Goal: Navigation & Orientation: Find specific page/section

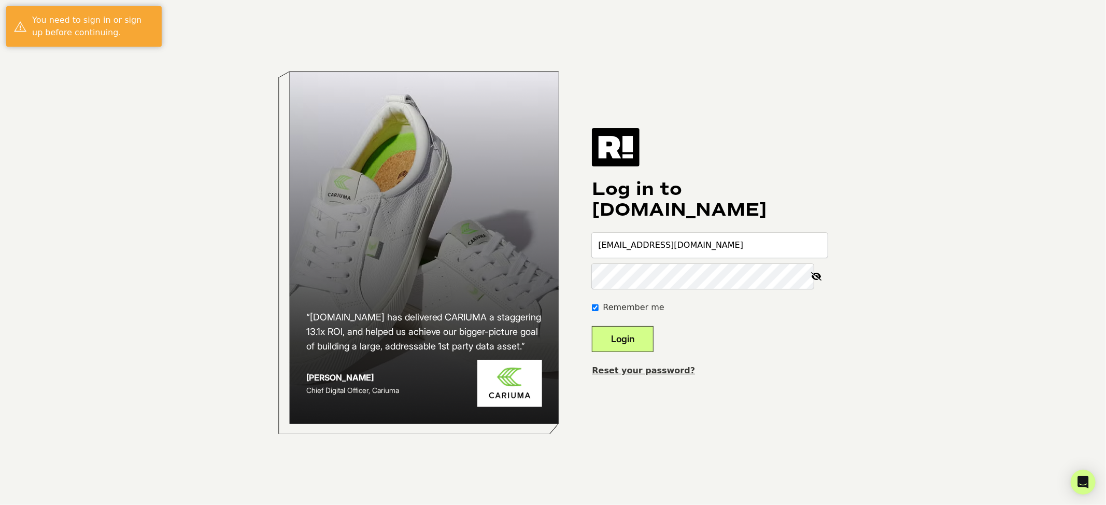
type input "[EMAIL_ADDRESS][DOMAIN_NAME]"
click at [634, 336] on button "Login" at bounding box center [623, 339] width 62 height 26
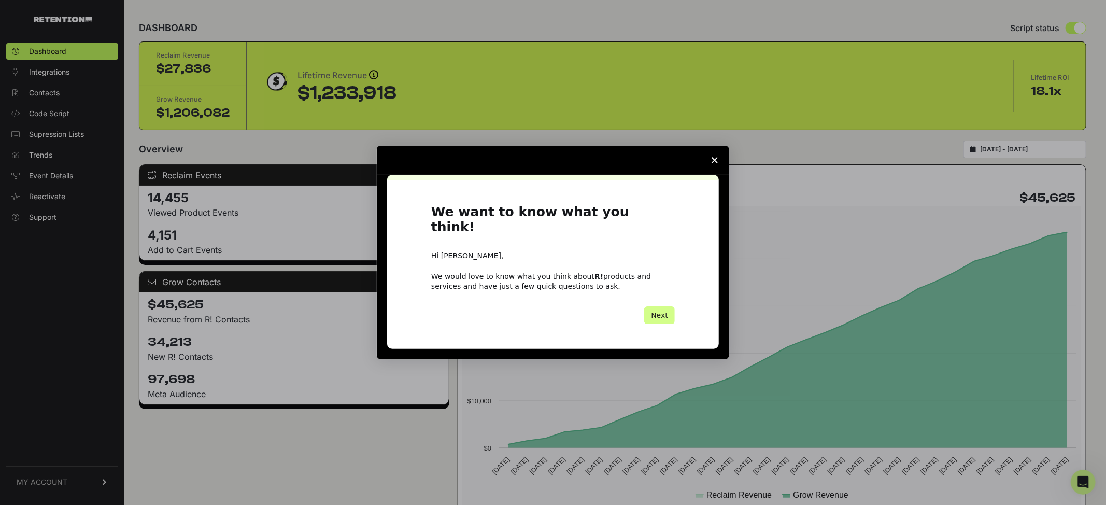
click at [713, 164] on span "Close survey" at bounding box center [714, 160] width 29 height 29
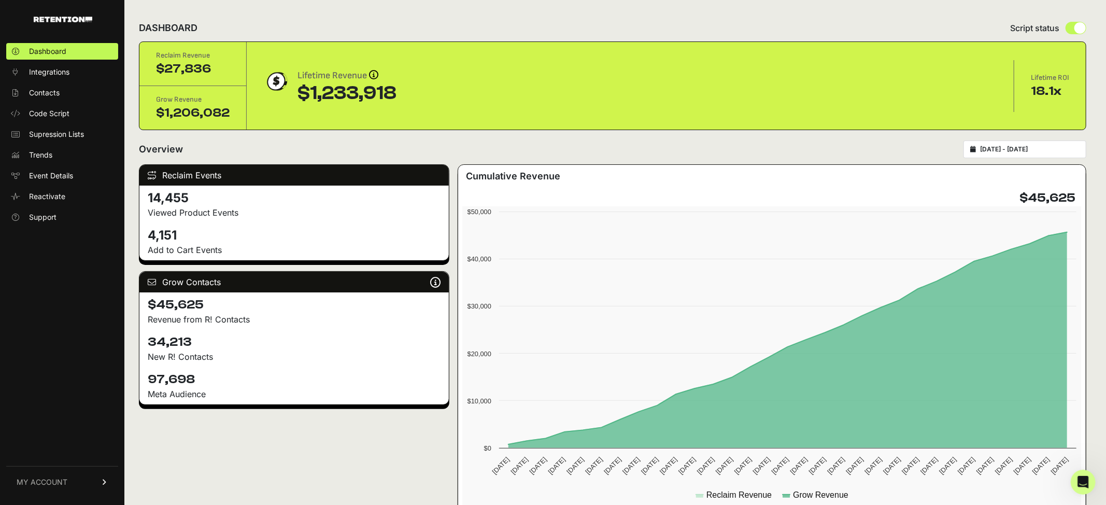
click at [1048, 151] on input "[DATE] - [DATE]" at bounding box center [1030, 149] width 100 height 8
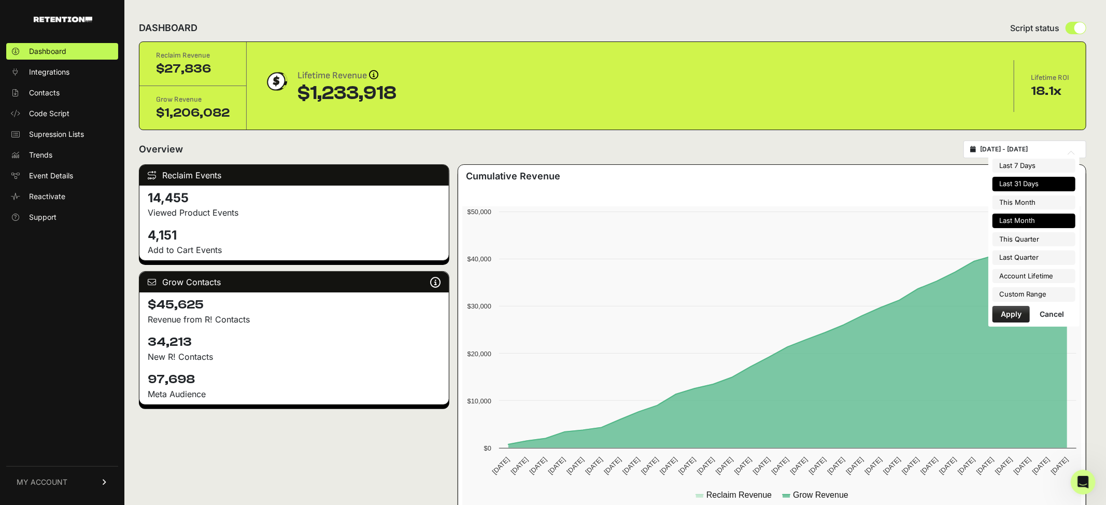
click at [1039, 221] on li "Last Month" at bounding box center [1034, 221] width 83 height 15
type input "[DATE] - [DATE]"
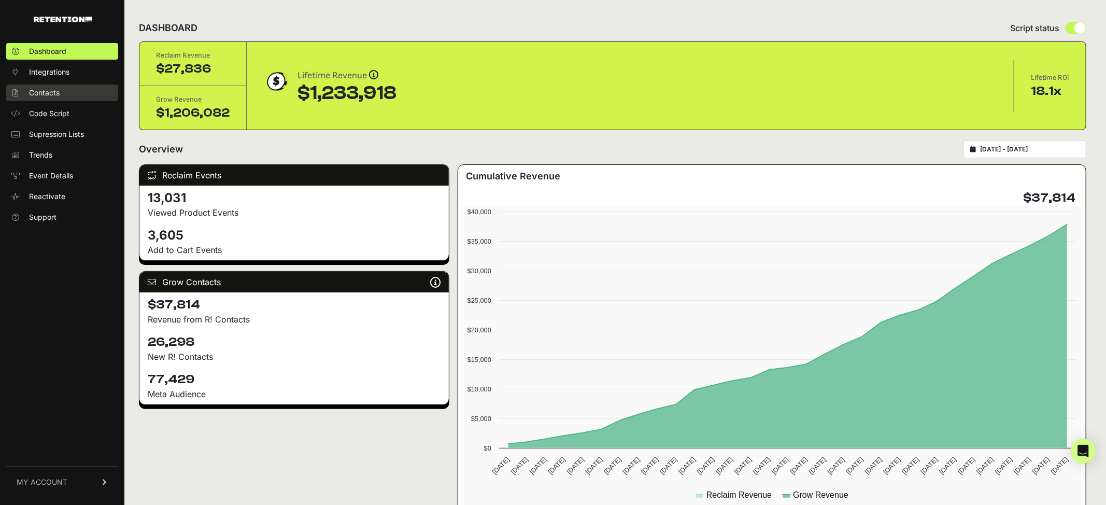
click at [49, 93] on span "Contacts" at bounding box center [44, 93] width 31 height 10
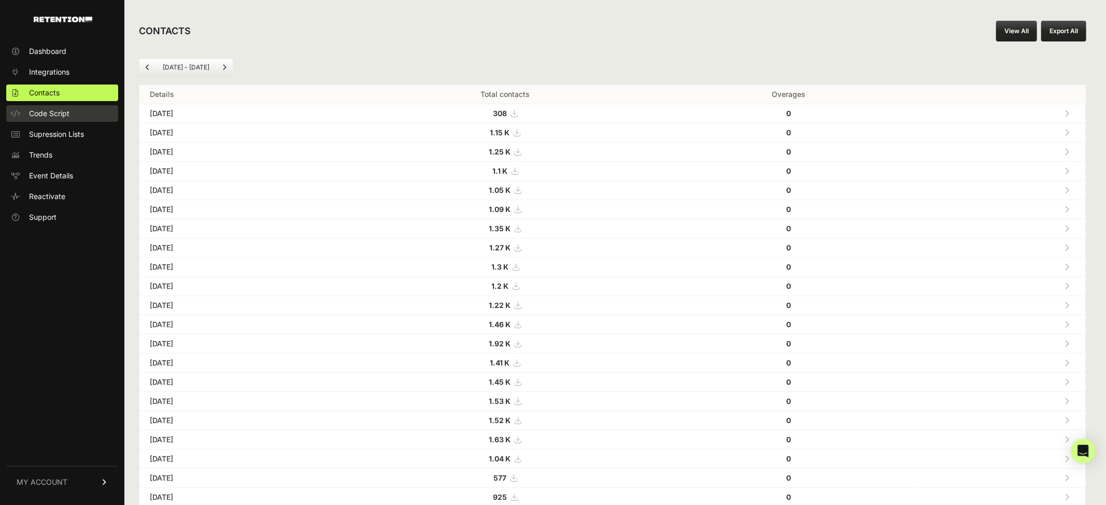
click at [50, 110] on span "Code Script" at bounding box center [49, 113] width 40 height 10
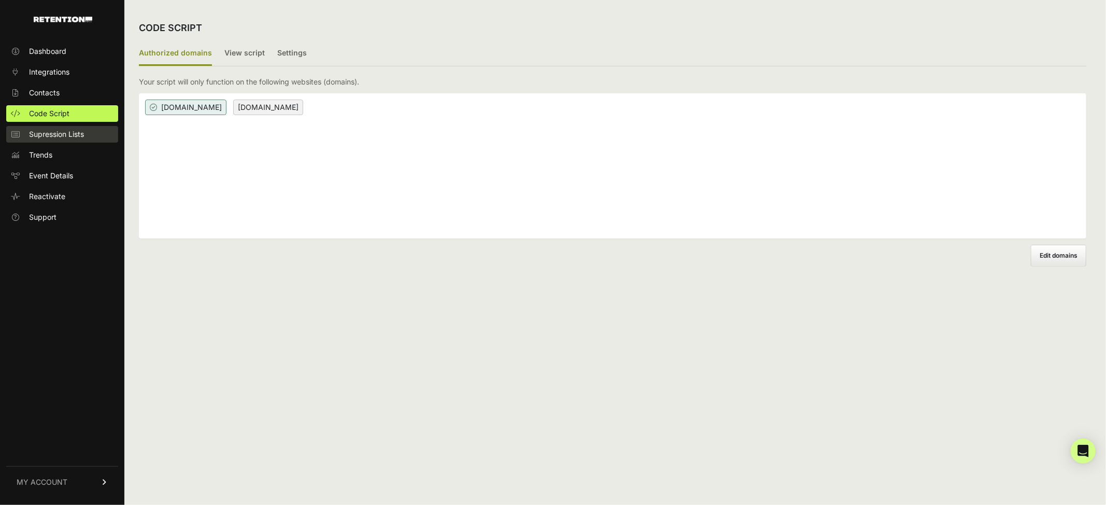
click at [51, 132] on span "Supression Lists" at bounding box center [56, 134] width 55 height 10
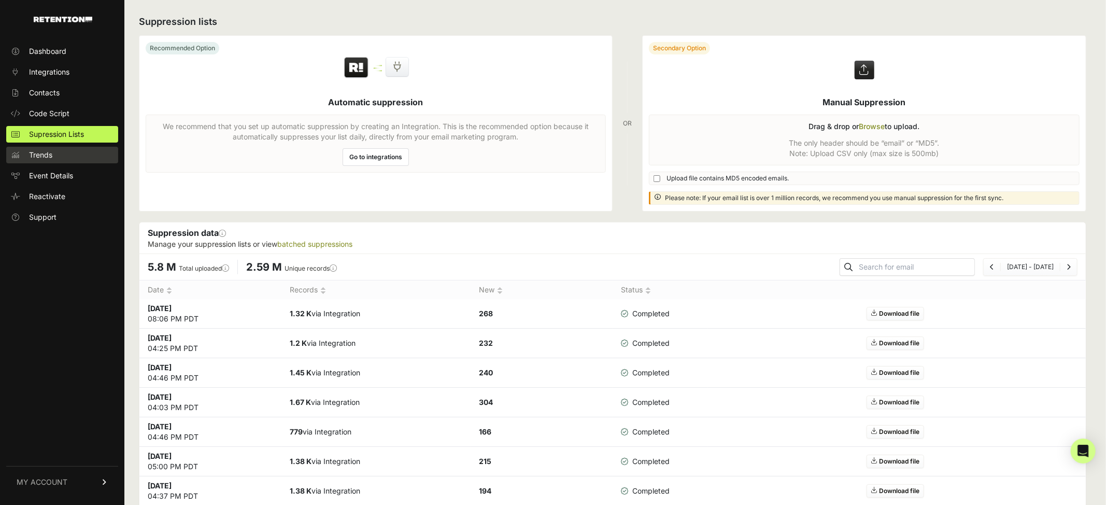
click at [37, 153] on span "Trends" at bounding box center [40, 155] width 23 height 10
click at [56, 174] on span "Event Details" at bounding box center [51, 176] width 44 height 10
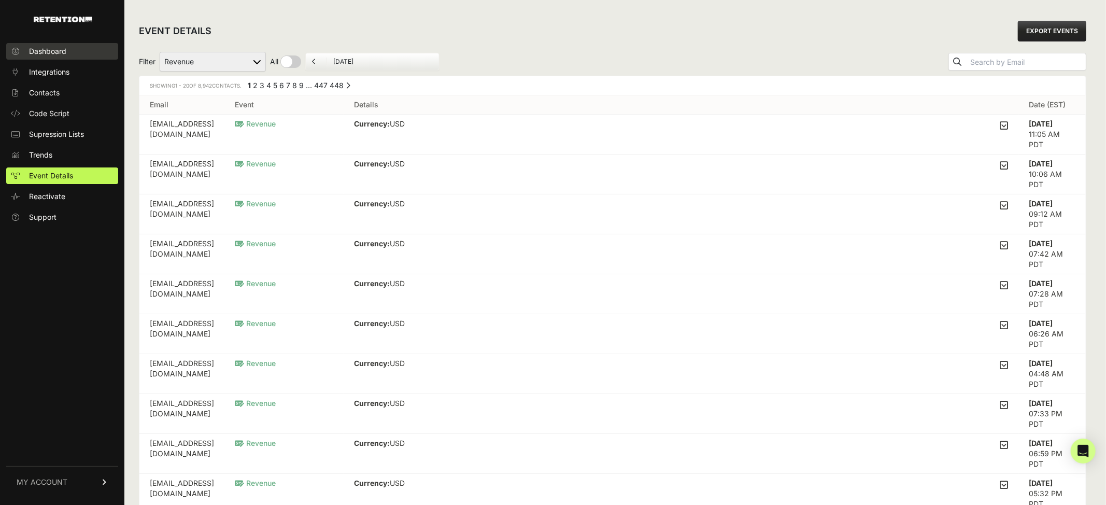
click at [48, 50] on span "Dashboard" at bounding box center [47, 51] width 37 height 10
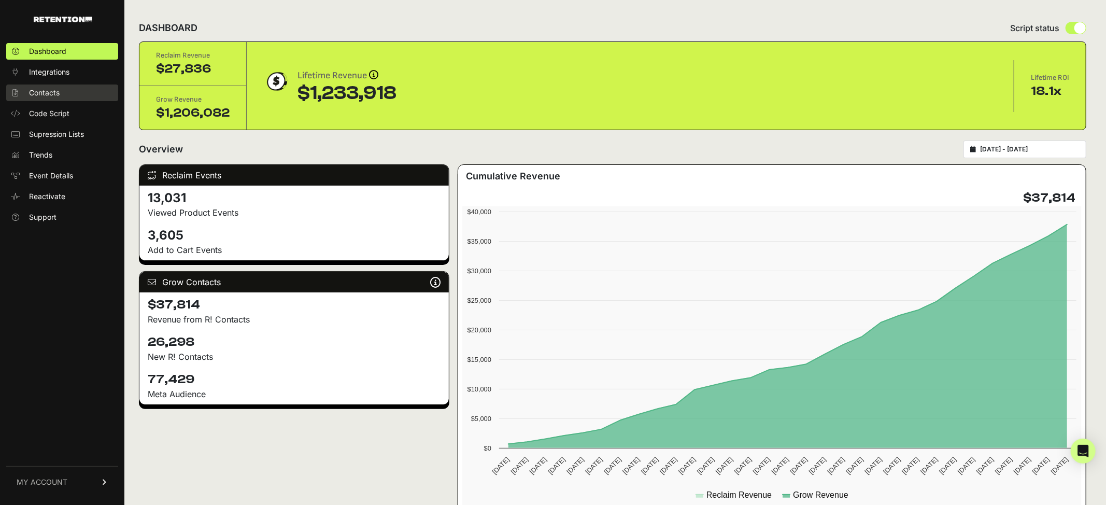
click at [45, 91] on span "Contacts" at bounding box center [44, 93] width 31 height 10
